Goal: Complete application form: Complete application form

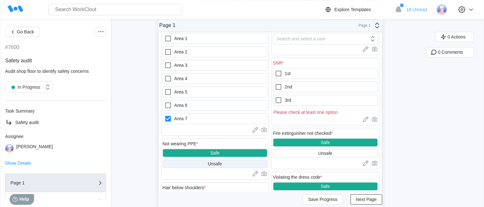
scroll to position [286, 0]
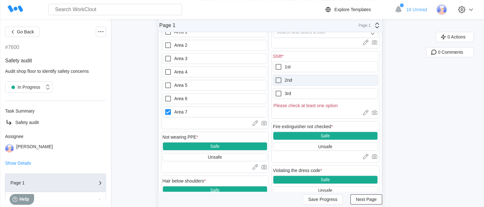
click at [313, 82] on label "2nd" at bounding box center [325, 80] width 105 height 11
click at [275, 77] on input "2nd" at bounding box center [274, 76] width 0 height 0
checkbox input "true"
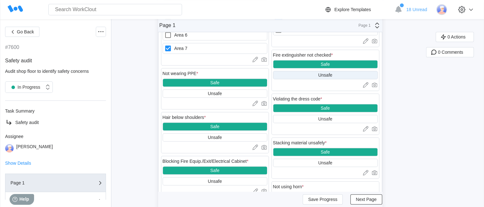
scroll to position [382, 0]
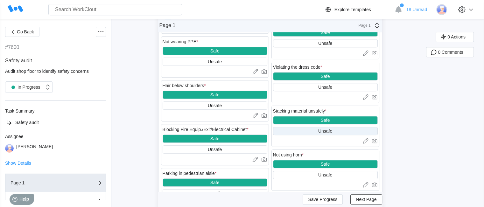
click at [314, 132] on div "Unsafe" at bounding box center [325, 131] width 105 height 8
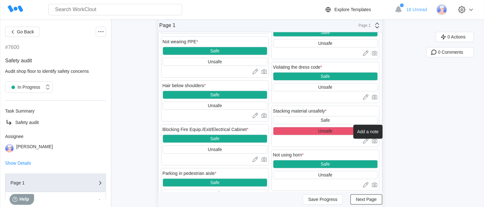
click at [365, 140] on icon at bounding box center [365, 141] width 6 height 6
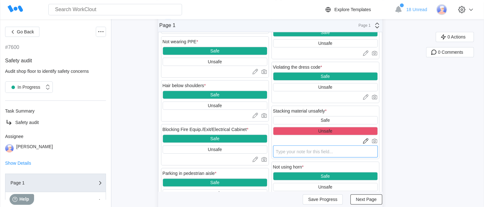
click at [317, 153] on textarea at bounding box center [325, 151] width 105 height 12
type textarea "l"
type textarea "x"
type textarea "lo"
type textarea "x"
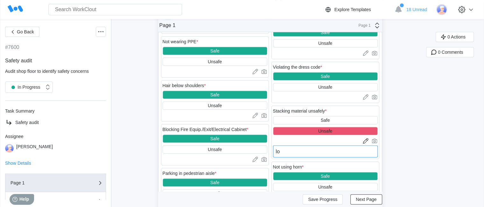
type textarea "loa"
type textarea "x"
type textarea "load"
type textarea "x"
type textarea "loads"
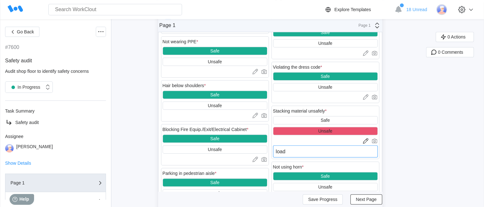
type textarea "x"
type textarea "loads"
type textarea "x"
type textarea "loads s"
type textarea "x"
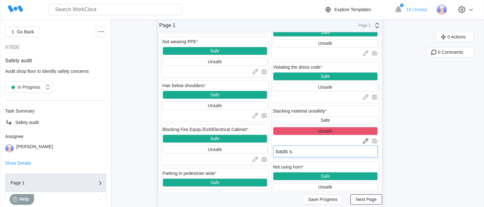
type textarea "loads st"
type textarea "x"
type textarea "loads sta"
type textarea "x"
type textarea "loads stac"
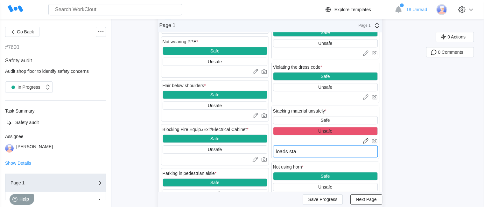
type textarea "x"
type textarea "loads stack"
type textarea "x"
type textarea "loads stacke"
type textarea "x"
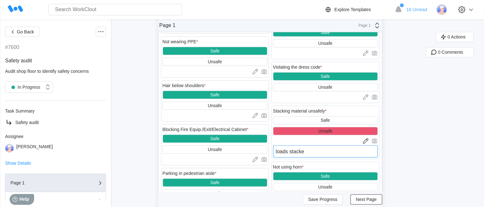
type textarea "loads stacked"
type textarea "x"
type textarea "loads stacked"
type textarea "x"
type textarea "loads stacked u"
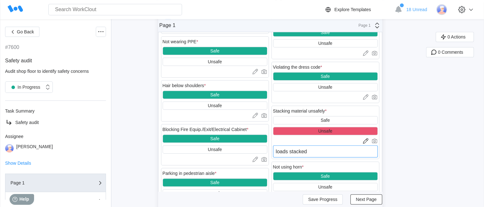
type textarea "x"
type textarea "loads stacked up"
type textarea "x"
type textarea "loads stacked ups"
type textarea "x"
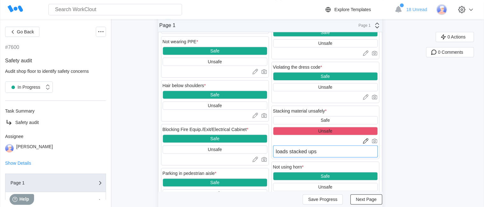
type textarea "loads stacked upsd"
type textarea "x"
type textarea "loads stacked upsdi"
type textarea "x"
type textarea "loads stacked upsdie"
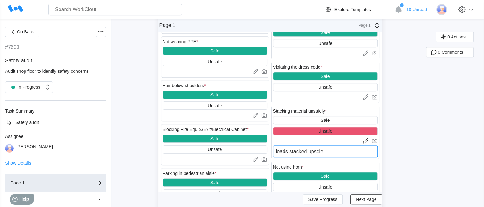
type textarea "x"
type textarea "loads stacked upsdie"
type textarea "x"
type textarea "loads stacked upsdie d"
type textarea "x"
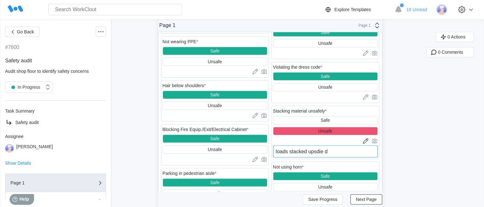
type textarea "loads stacked upsdie do"
type textarea "x"
type textarea "loads stacked upsdie dow"
type textarea "x"
type textarea "loads stacked upsdie down"
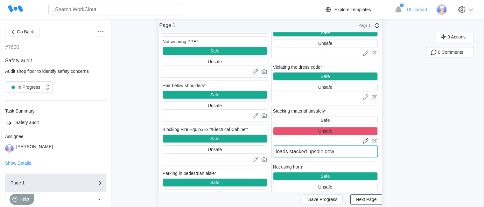
type textarea "x"
type textarea "loads stacked upsdie down"
type textarea "x"
type textarea "loads stacked upsdie down r"
type textarea "x"
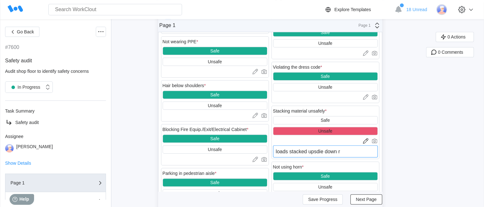
type textarea "loads stacked upsdie down ri"
type textarea "x"
type textarea "loads stacked upsdie down ris"
type textarea "x"
type textarea "loads stacked upsdie down risn"
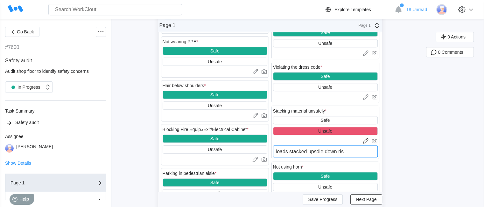
type textarea "x"
type textarea "loads stacked upsdie down risng"
type textarea "x"
type textarea "loads stacked upsdie down risngl"
type textarea "x"
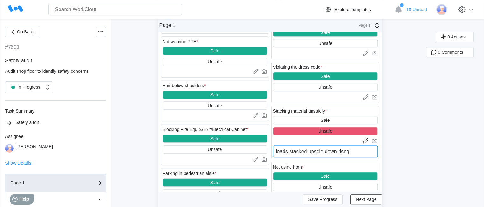
type textarea "loads stacked upsdie down risngle"
type textarea "x"
type textarea "loads stacked upsdie down risngle"
type textarea "x"
type textarea "loads stacked upsdie down risngle"
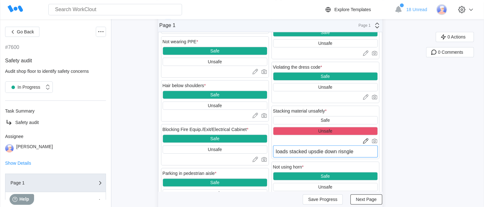
type textarea "x"
type textarea "loads stacked upsdie down risngl"
type textarea "x"
type textarea "loads stacked upsdie down risng"
type textarea "x"
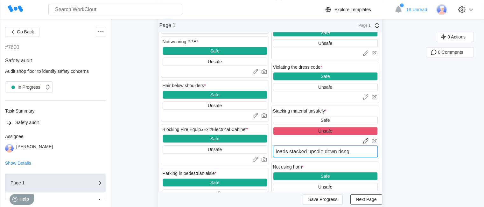
type textarea "loads stacked upsdie down risn"
type textarea "x"
type textarea "loads stacked upsdie down ris"
type textarea "x"
type textarea "loads stacked upsdie down ri"
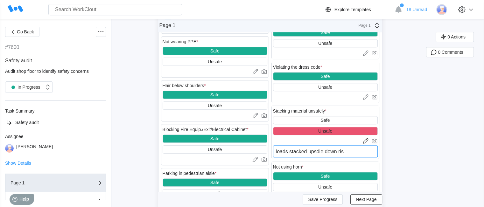
type textarea "x"
type textarea "loads stacked upsdie down r"
type textarea "x"
type textarea "loads stacked upsdie down"
type textarea "x"
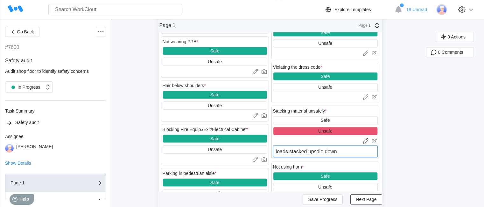
type textarea "loads stacked upsdie down t"
type textarea "x"
type textarea "loads stacked upsdie down tr"
type textarea "x"
type textarea "loads stacked upsdie down tri"
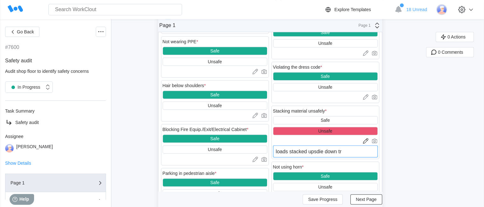
type textarea "x"
type textarea "loads stacked upsdie down tria"
type textarea "x"
type textarea "loads stacked upsdie down trian"
type textarea "x"
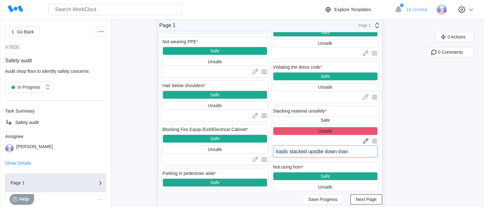
type textarea "loads stacked upsdie down triang"
type textarea "x"
type textarea "loads stacked upsdie down triangl"
type textarea "x"
type textarea "loads stacked upsdie down triangle"
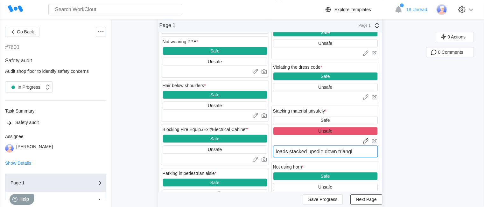
type textarea "x"
type textarea "loads stacked upsdie down triangle"
type textarea "x"
click at [317, 152] on textarea "loads stacked upsdie down triangle" at bounding box center [325, 151] width 105 height 12
click at [318, 153] on textarea "loads stacked upsdie down triangle" at bounding box center [325, 151] width 105 height 12
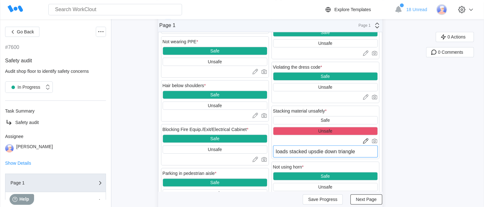
type textarea "loads stacked upsidie down triangle"
type textarea "x"
click at [327, 153] on textarea "loads stacked upsidie down triangle" at bounding box center [325, 151] width 105 height 12
type textarea "loads stacked upsidi down triangle"
type textarea "x"
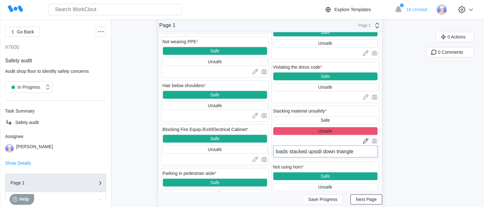
type textarea "loads stacked upsid down triangle"
type textarea "x"
type textarea "loads stacked upside down triangle"
type textarea "x"
click at [369, 154] on textarea "loads stacked upside down triangle" at bounding box center [325, 151] width 105 height 12
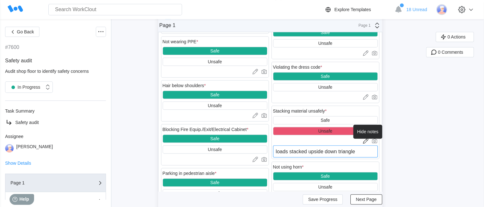
type textarea "loads stacked upside down triangle /"
type textarea "x"
type textarea "loads stacked upside down triangle /"
type textarea "x"
type textarea "loads stacked upside down triangle /"
